Goal: Check status

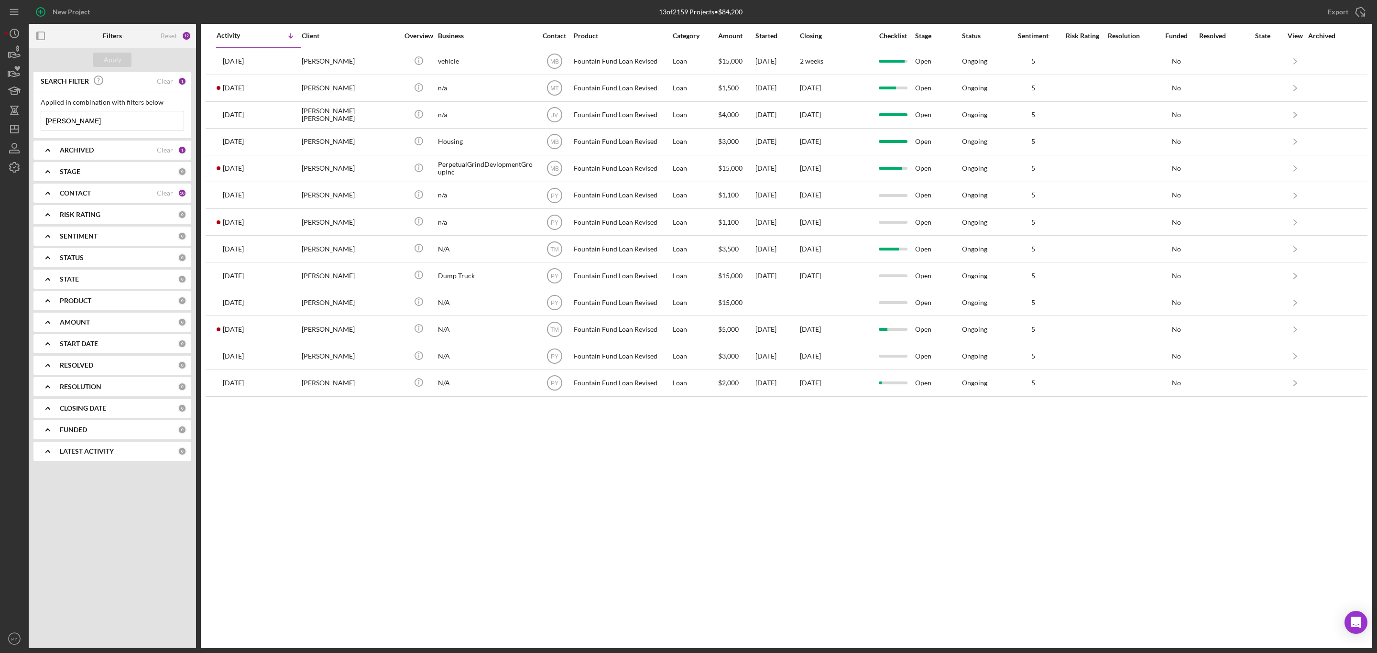
click at [115, 119] on input "[PERSON_NAME]" at bounding box center [112, 120] width 143 height 19
type input "t"
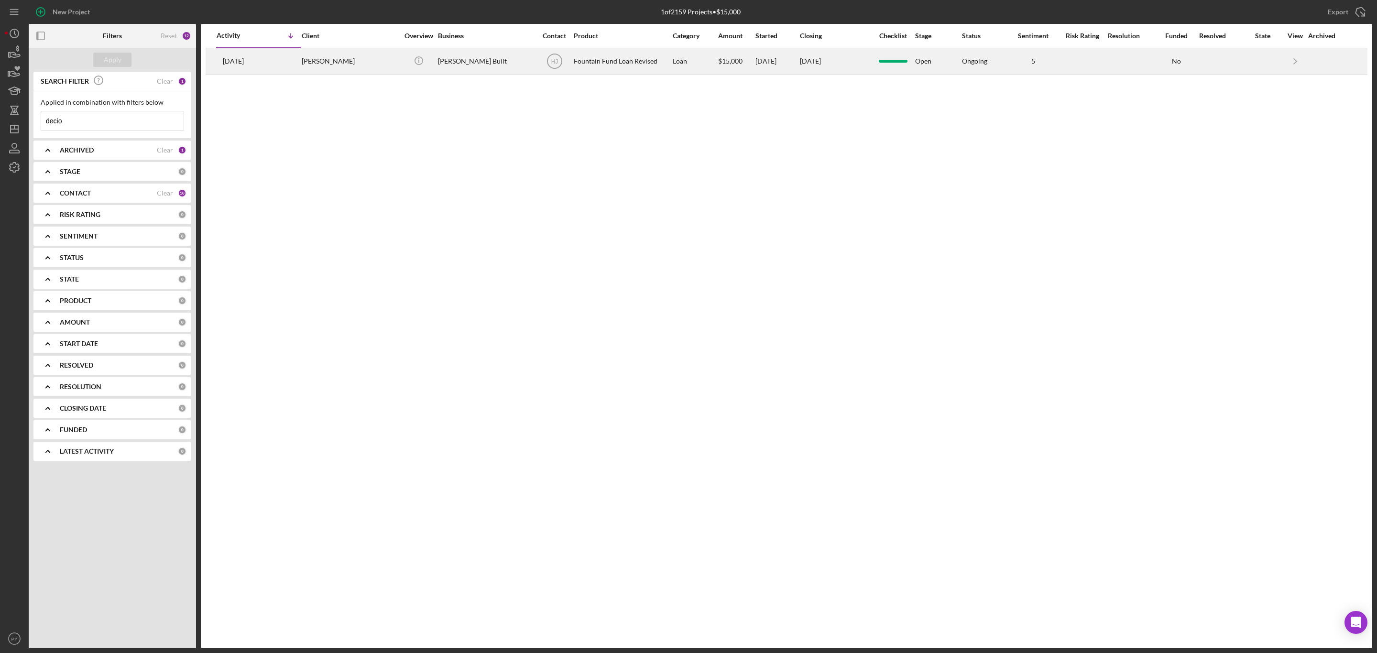
type input "decio"
click at [353, 59] on div "[PERSON_NAME]" at bounding box center [350, 61] width 96 height 25
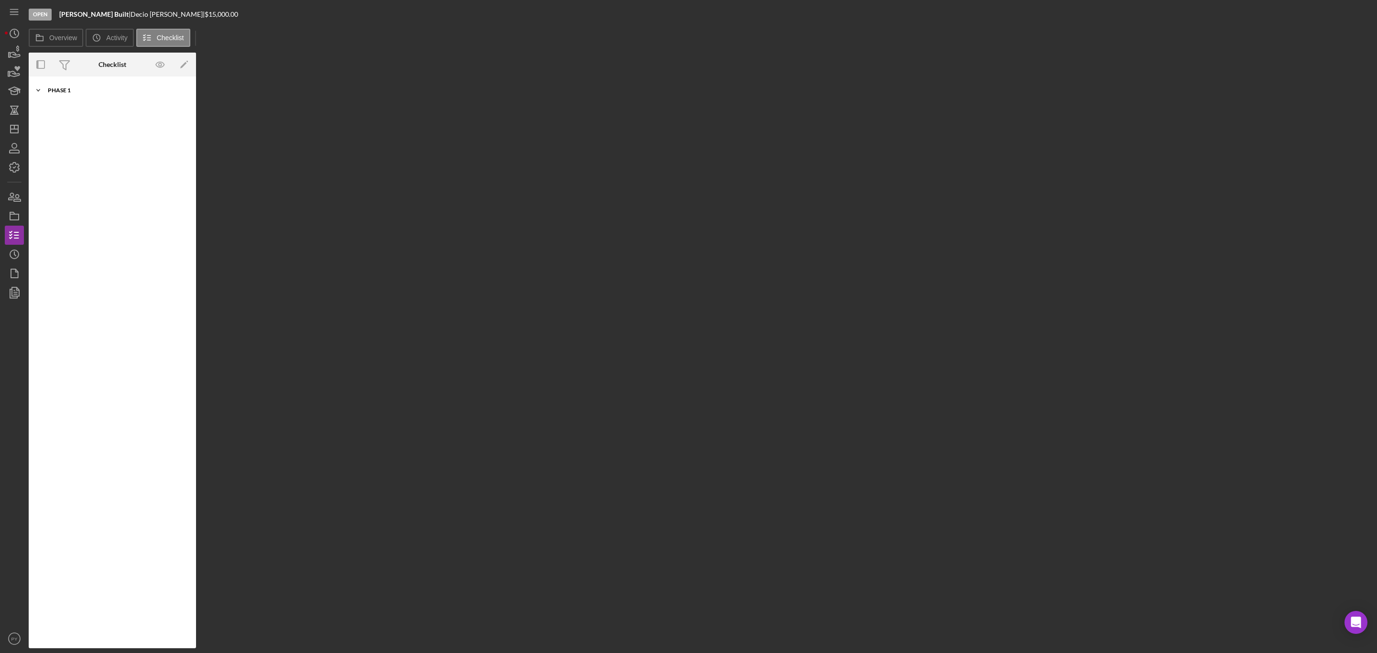
click at [55, 87] on div "Icon/Expander Phase 1 10 / 10" at bounding box center [112, 90] width 167 height 19
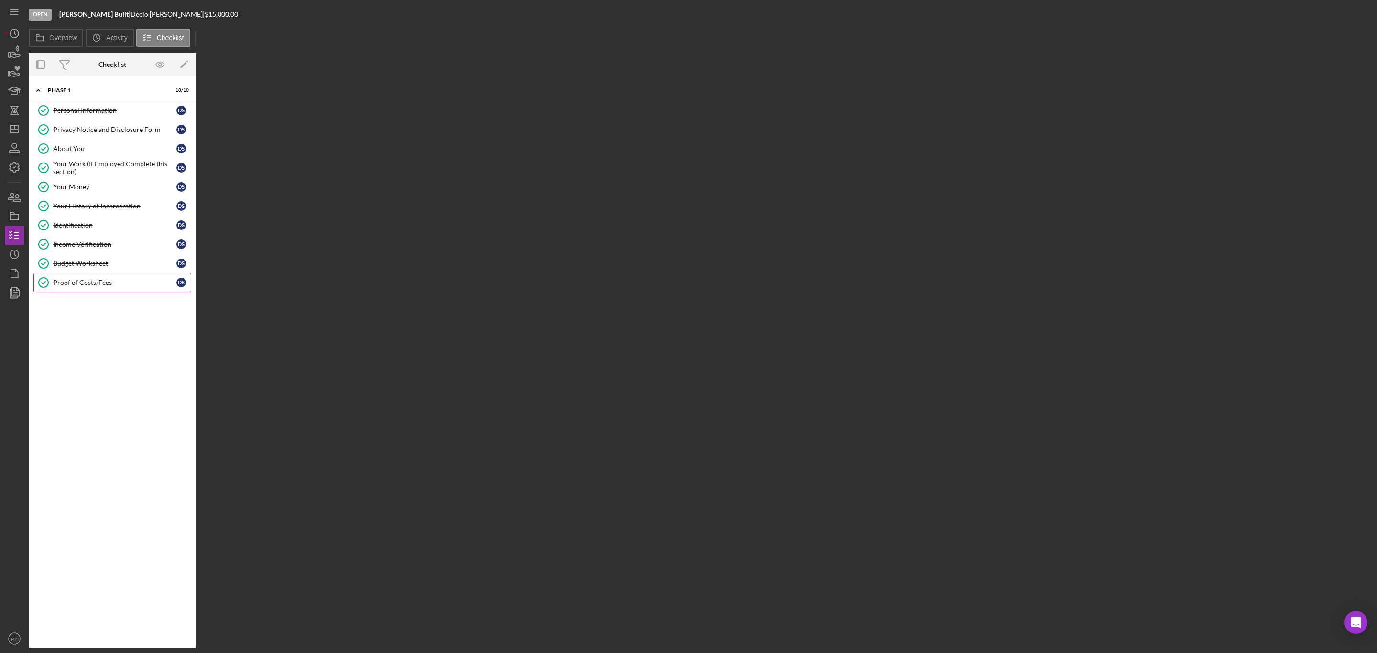
click at [77, 286] on div "Proof of Costs/Fees" at bounding box center [114, 283] width 123 height 8
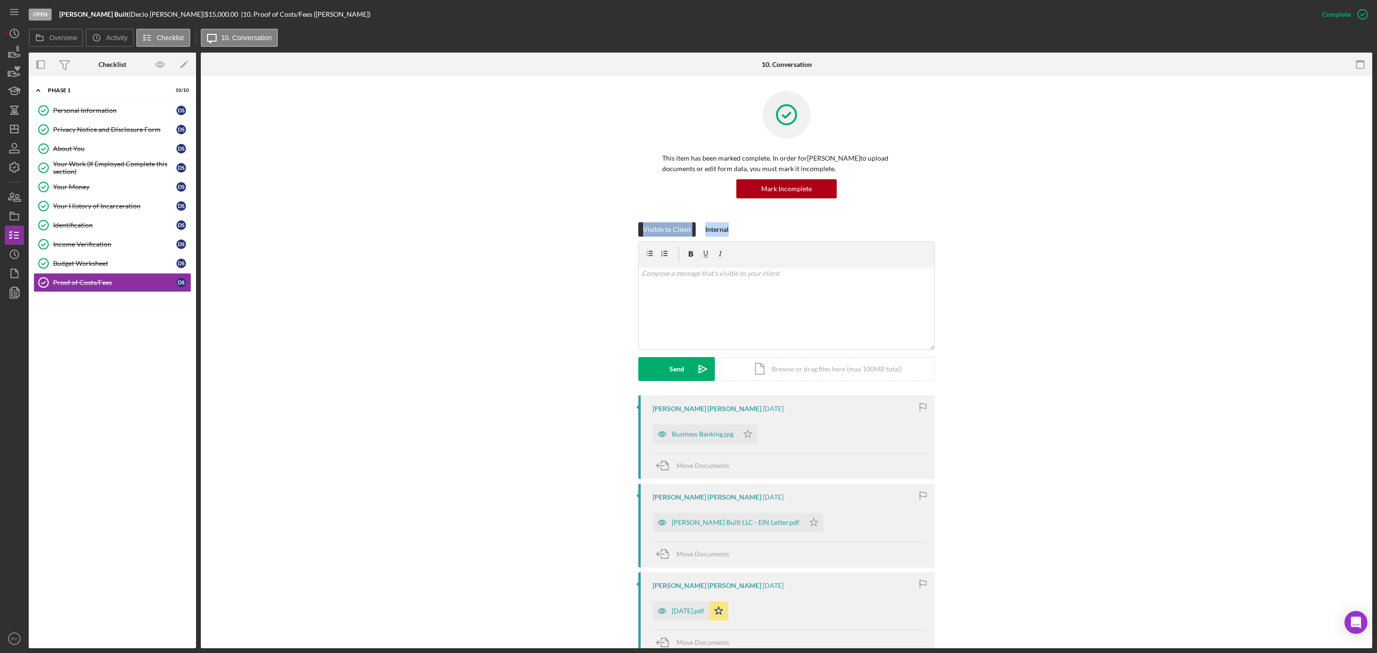
drag, startPoint x: 1373, startPoint y: 214, endPoint x: 1373, endPoint y: 251, distance: 37.3
click at [1373, 251] on div "Open [PERSON_NAME] Built | [PERSON_NAME] | $15,000.00 | 10. Proof of Costs/Fees…" at bounding box center [688, 326] width 1377 height 653
drag, startPoint x: 1372, startPoint y: 244, endPoint x: 1374, endPoint y: 273, distance: 29.3
click at [1374, 273] on div "Open [PERSON_NAME] Built | [PERSON_NAME] | $15,000.00 | 10. Proof of Costs/Fees…" at bounding box center [688, 326] width 1377 height 653
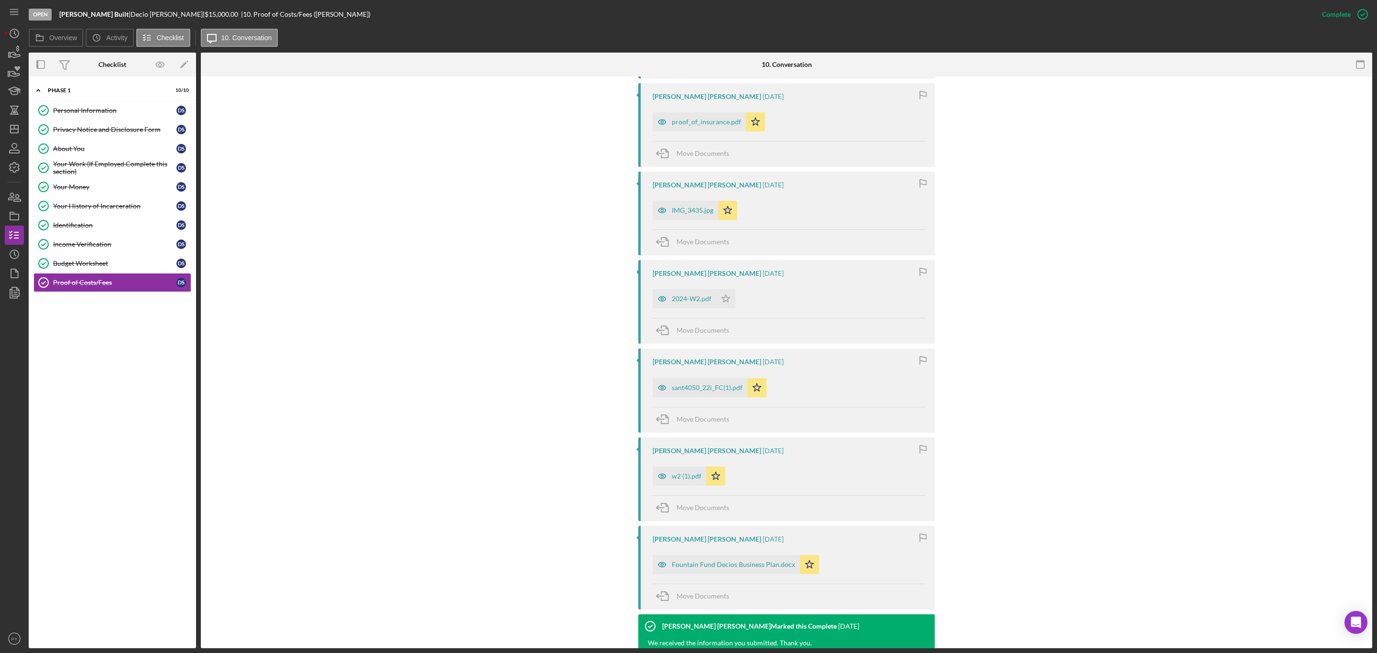
scroll to position [855, 0]
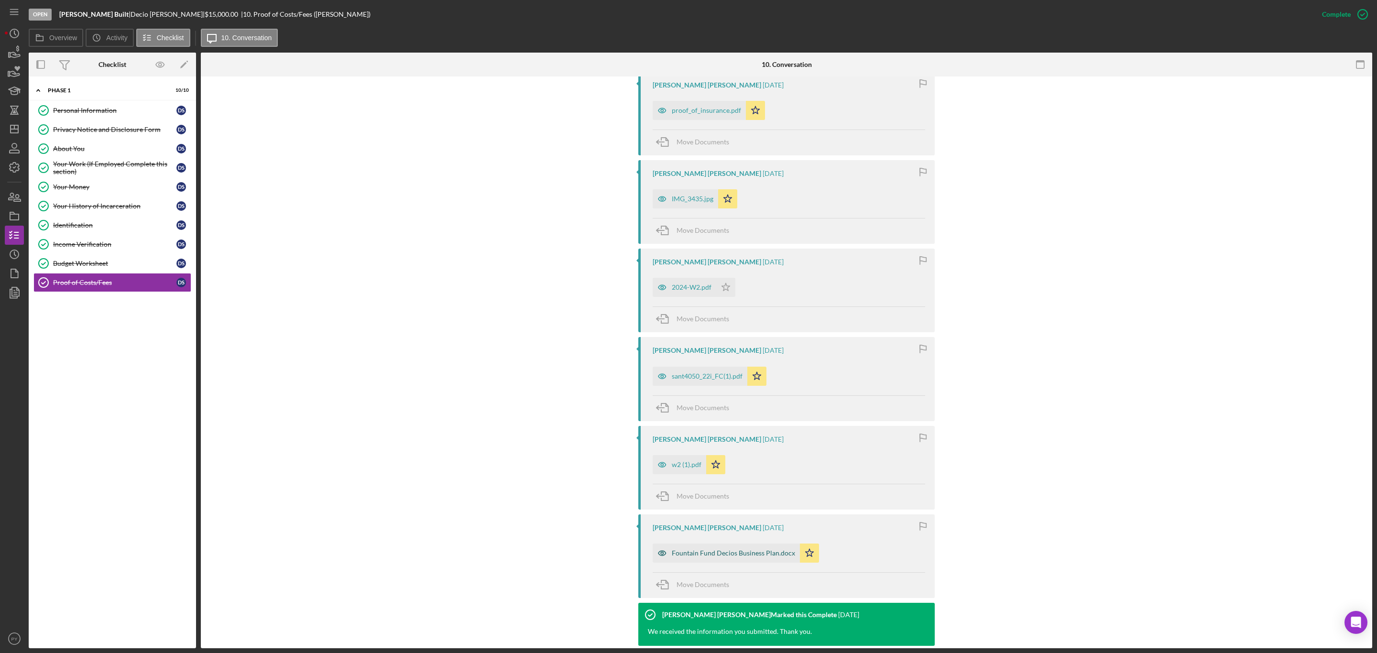
click at [760, 557] on div "Fountain Fund Decios Business Plan.docx" at bounding box center [726, 553] width 147 height 19
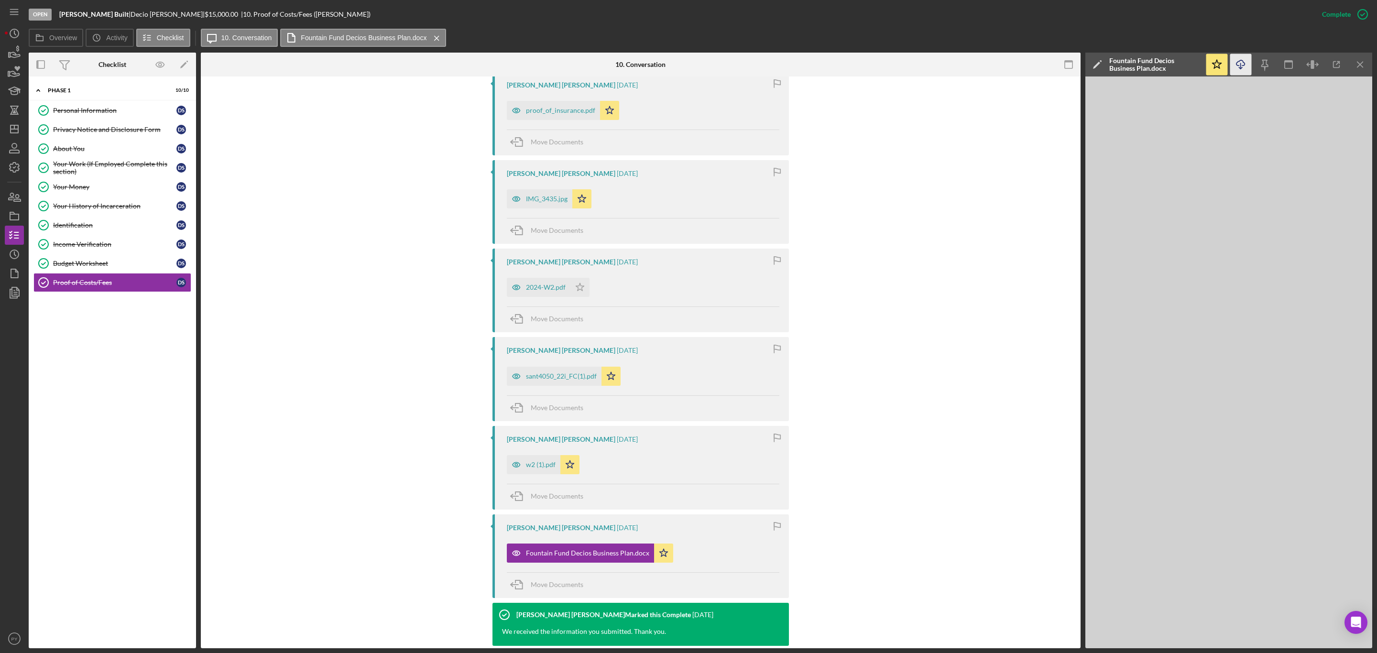
click at [1238, 68] on icon "Icon/Download" at bounding box center [1241, 65] width 22 height 22
